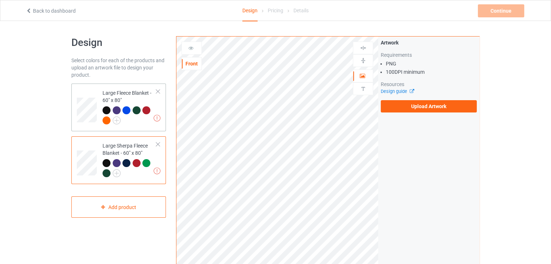
click at [101, 99] on td "Missing artworks Large Fleece Blanket - 60" x 80"" at bounding box center [130, 108] width 62 height 42
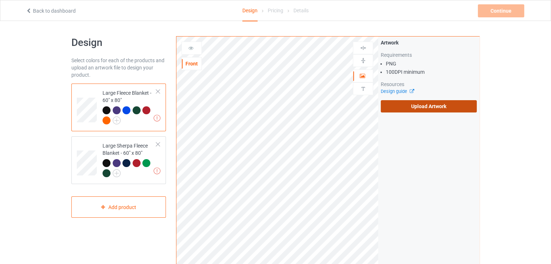
click at [409, 105] on label "Upload Artwork" at bounding box center [429, 106] width 96 height 12
click at [0, 0] on input "Upload Artwork" at bounding box center [0, 0] width 0 height 0
click at [407, 105] on label "Upload Artwork" at bounding box center [429, 106] width 96 height 12
click at [0, 0] on input "Upload Artwork" at bounding box center [0, 0] width 0 height 0
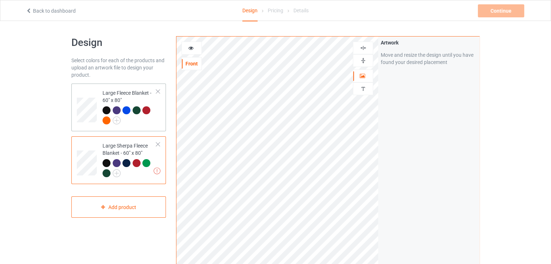
click at [142, 96] on div "Large Fleece Blanket - 60" x 80"" at bounding box center [129, 106] width 54 height 34
click at [362, 49] on img at bounding box center [363, 48] width 7 height 7
click at [363, 62] on img at bounding box center [363, 60] width 7 height 7
click at [143, 148] on div "Large Sherpa Fleece Blanket - 60" x 80"" at bounding box center [129, 159] width 54 height 34
click at [364, 45] on img at bounding box center [363, 48] width 7 height 7
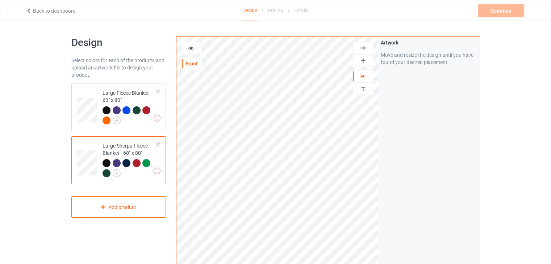
click at [366, 59] on div at bounding box center [363, 60] width 20 height 7
click at [148, 145] on div "Large Sherpa Fleece Blanket - 60" x 80"" at bounding box center [129, 159] width 54 height 34
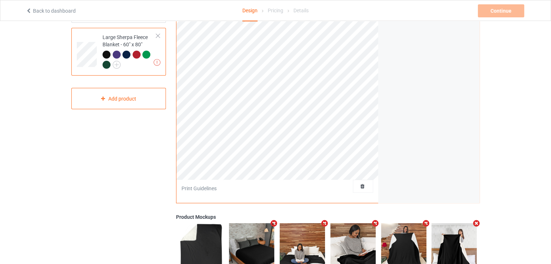
scroll to position [36, 0]
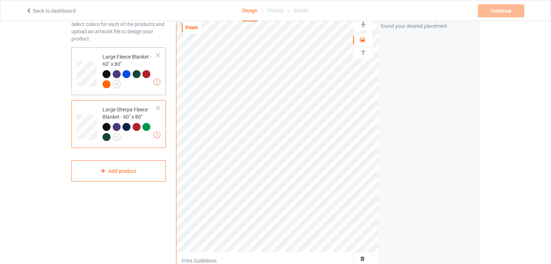
click at [125, 60] on div "Large Fleece Blanket - 60" x 80"" at bounding box center [129, 70] width 54 height 34
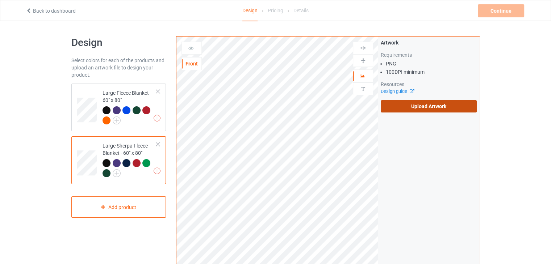
click at [395, 106] on label "Upload Artwork" at bounding box center [429, 106] width 96 height 12
click at [0, 0] on input "Upload Artwork" at bounding box center [0, 0] width 0 height 0
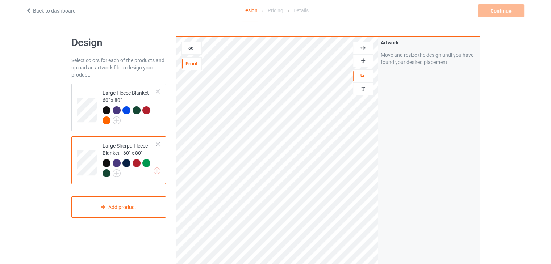
click at [34, 9] on link "Back to dashboard" at bounding box center [51, 11] width 50 height 6
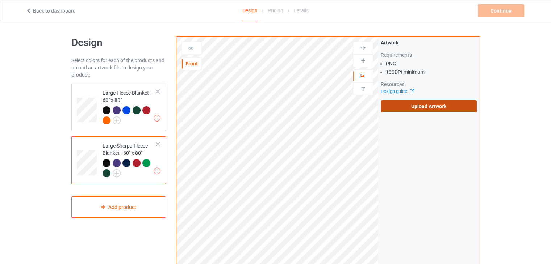
click at [442, 108] on label "Upload Artwork" at bounding box center [429, 106] width 96 height 12
click at [0, 0] on input "Upload Artwork" at bounding box center [0, 0] width 0 height 0
click at [414, 110] on label "Upload Artwork" at bounding box center [429, 106] width 96 height 12
click at [0, 0] on input "Upload Artwork" at bounding box center [0, 0] width 0 height 0
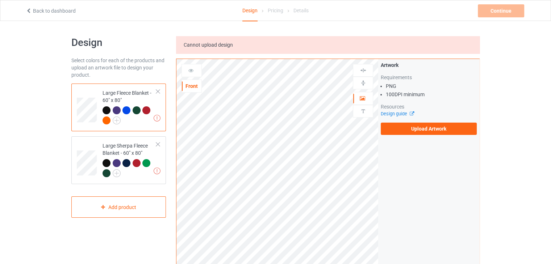
scroll to position [36, 0]
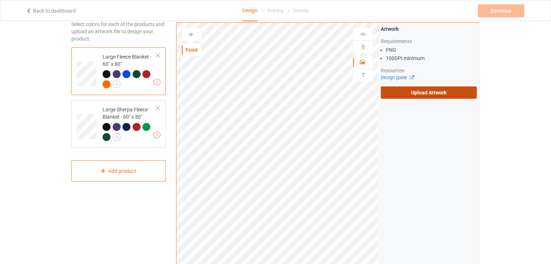
click at [398, 91] on label "Upload Artwork" at bounding box center [429, 93] width 96 height 12
click at [0, 0] on input "Upload Artwork" at bounding box center [0, 0] width 0 height 0
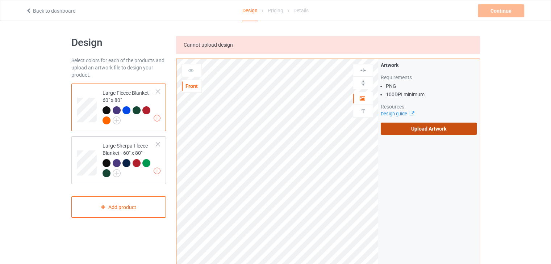
click at [404, 130] on label "Upload Artwork" at bounding box center [429, 129] width 96 height 12
click at [0, 0] on input "Upload Artwork" at bounding box center [0, 0] width 0 height 0
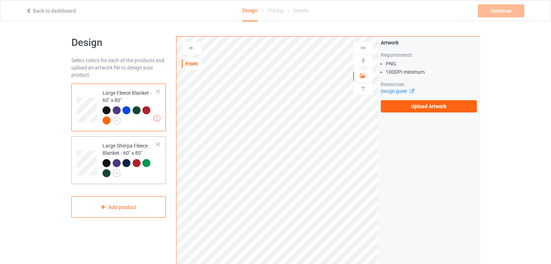
click at [153, 146] on div "Large Sherpa Fleece Blanket - 60" x 80"" at bounding box center [129, 159] width 54 height 34
click at [139, 101] on div "Large Fleece Blanket - 60" x 80"" at bounding box center [129, 106] width 54 height 34
click at [410, 102] on label "Upload Artwork" at bounding box center [429, 106] width 96 height 12
click at [0, 0] on input "Upload Artwork" at bounding box center [0, 0] width 0 height 0
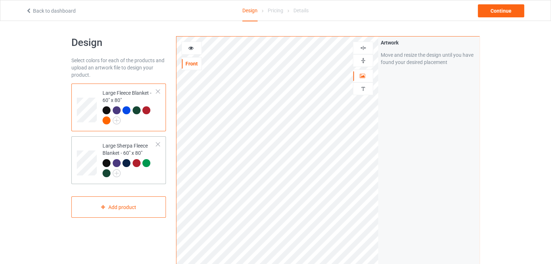
click at [146, 147] on div "Large Sherpa Fleece Blanket - 60" x 80"" at bounding box center [129, 159] width 54 height 34
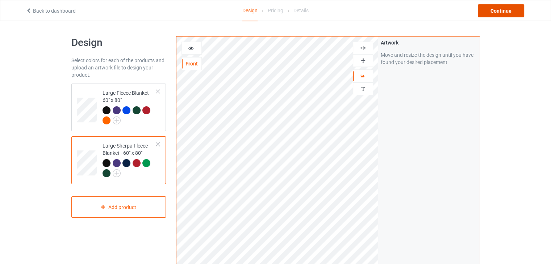
click at [488, 15] on div "Continue" at bounding box center [501, 10] width 46 height 13
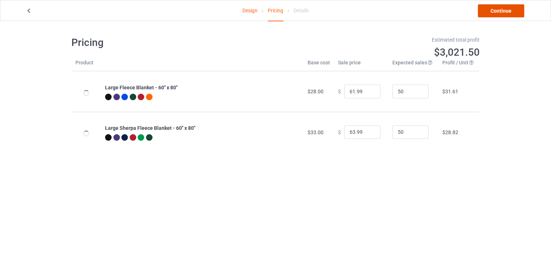
click at [488, 15] on link "Continue" at bounding box center [501, 10] width 46 height 13
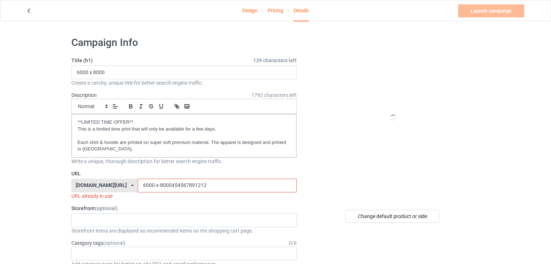
click at [183, 187] on input "6000-x-8000454567891212" at bounding box center [217, 186] width 159 height 14
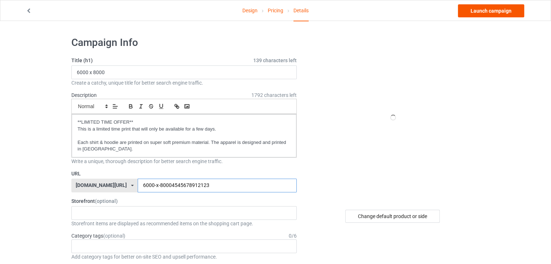
type input "6000-x-80004545678912123"
click at [481, 13] on link "Launch campaign" at bounding box center [491, 10] width 66 height 13
